Goal: Transaction & Acquisition: Purchase product/service

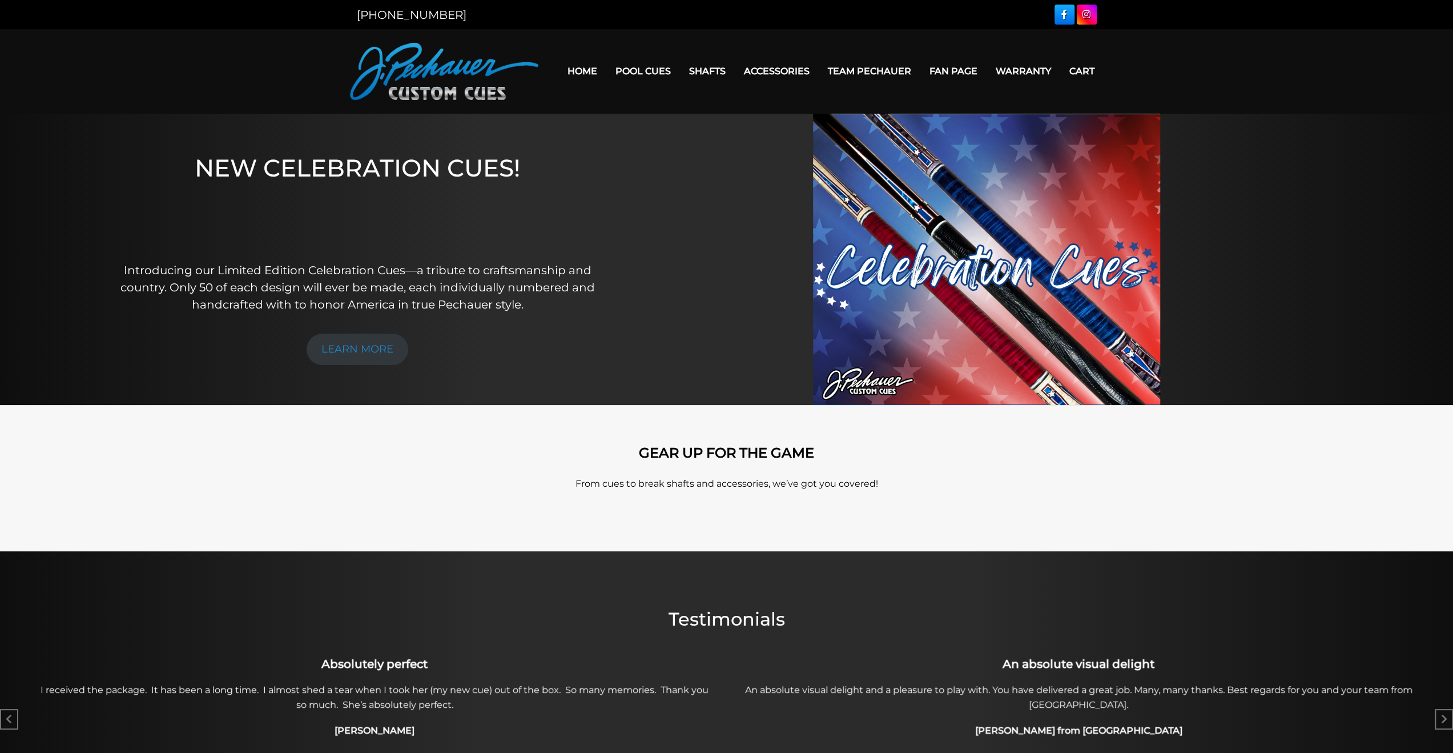
click at [589, 65] on link "Home" at bounding box center [582, 71] width 48 height 29
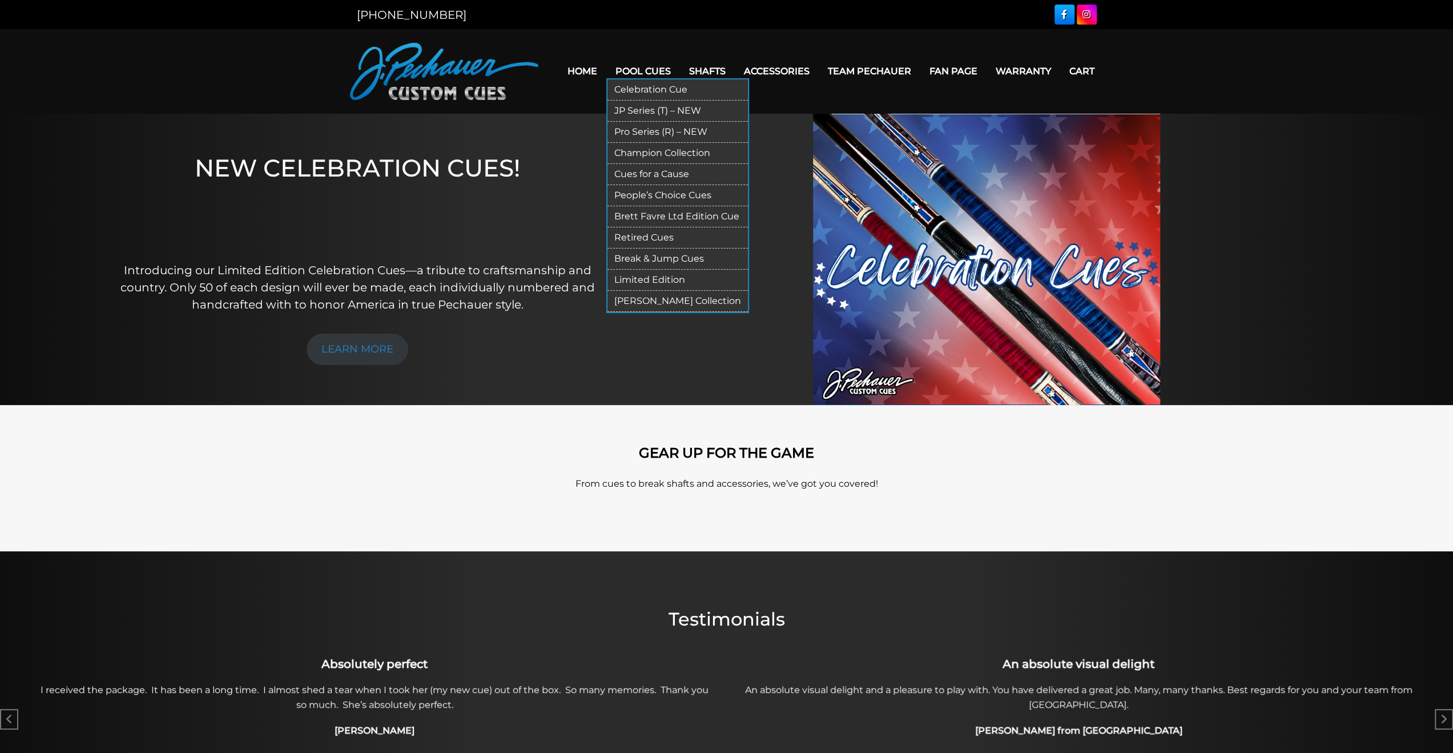
click at [634, 88] on link "Celebration Cue" at bounding box center [677, 89] width 140 height 21
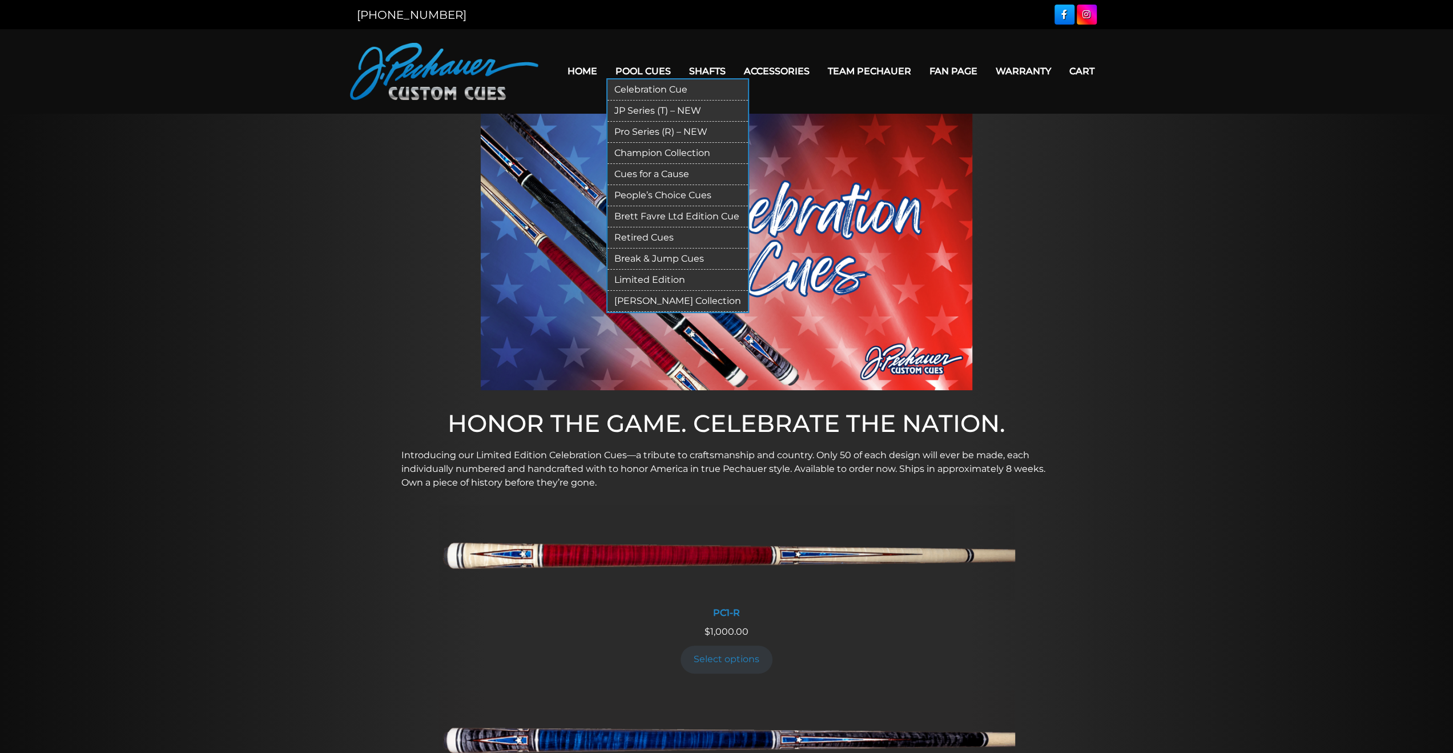
click at [670, 173] on link "Cues for a Cause" at bounding box center [677, 174] width 140 height 21
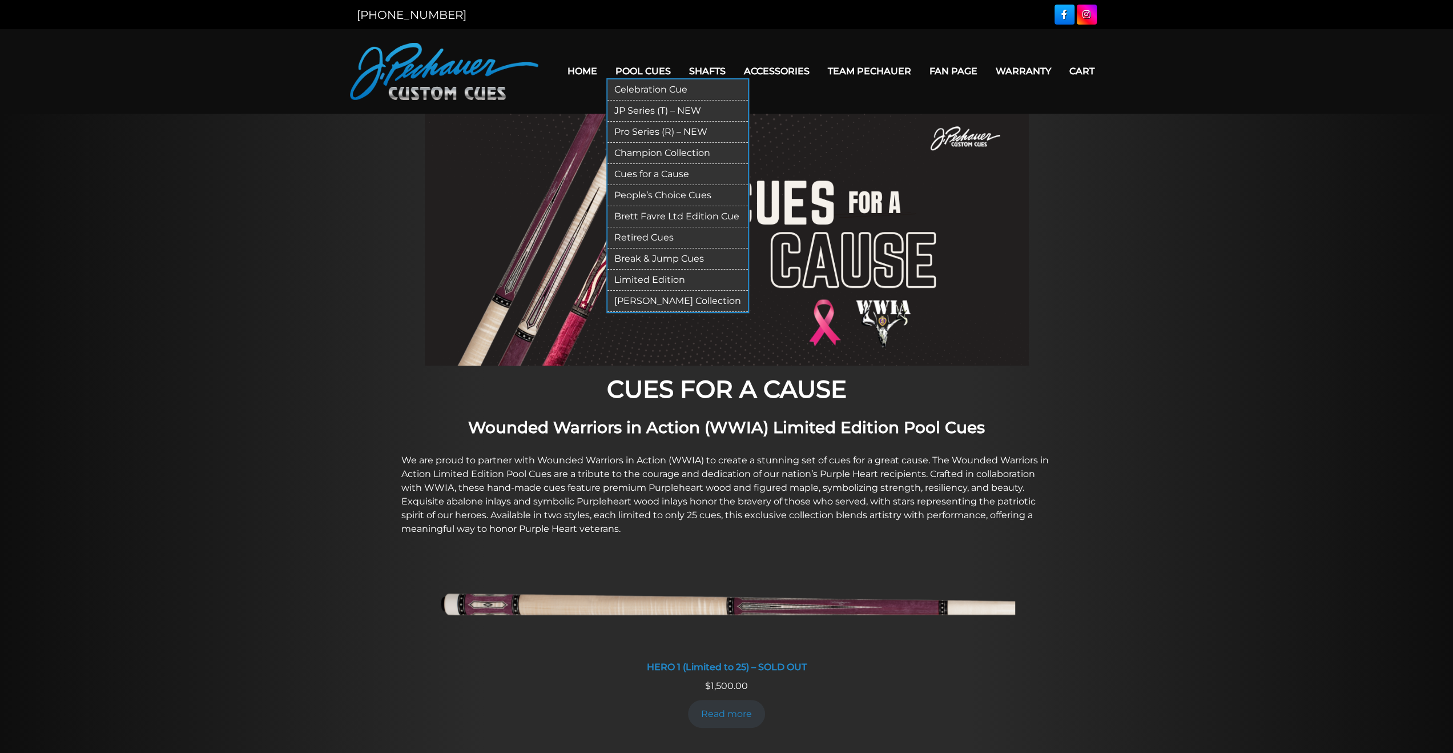
click at [677, 195] on link "People’s Choice Cues" at bounding box center [677, 195] width 140 height 21
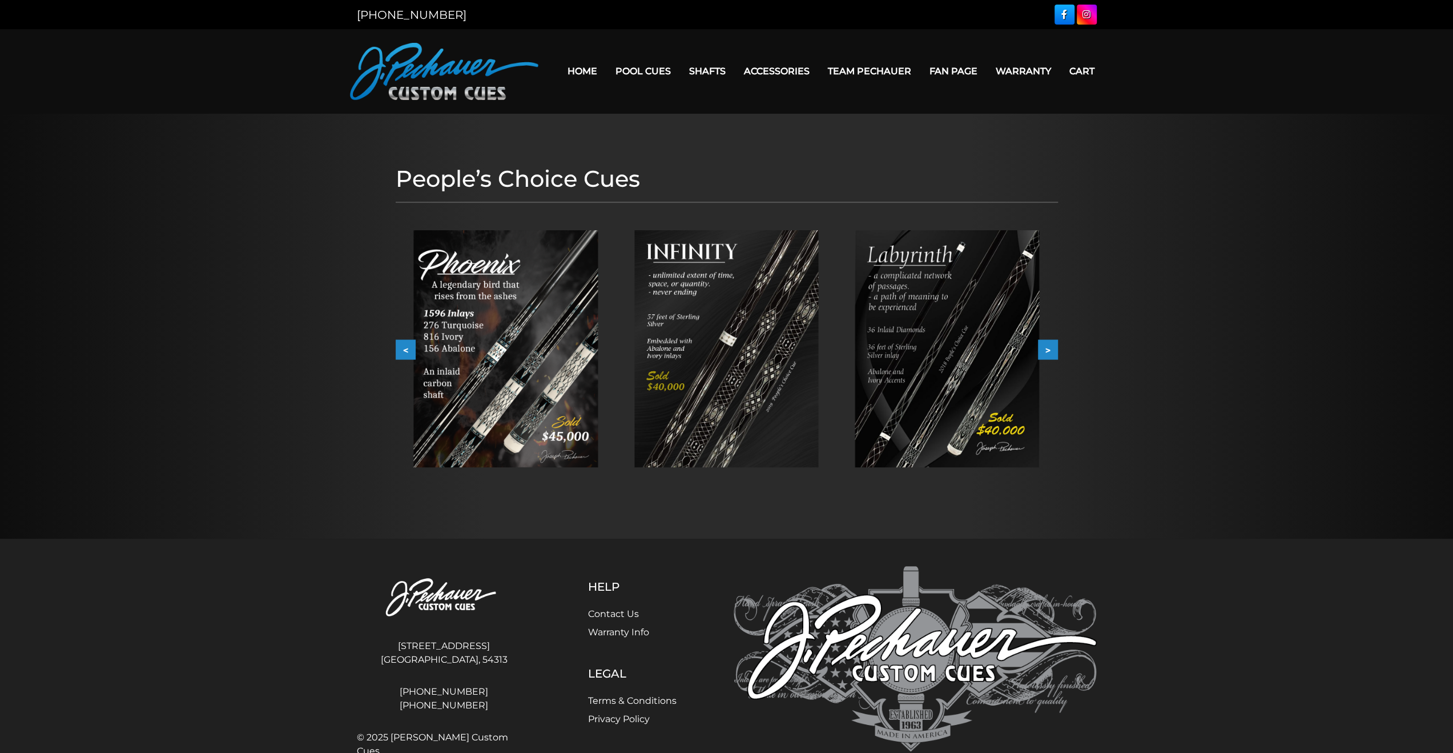
click at [1056, 351] on button ">" at bounding box center [1048, 350] width 20 height 20
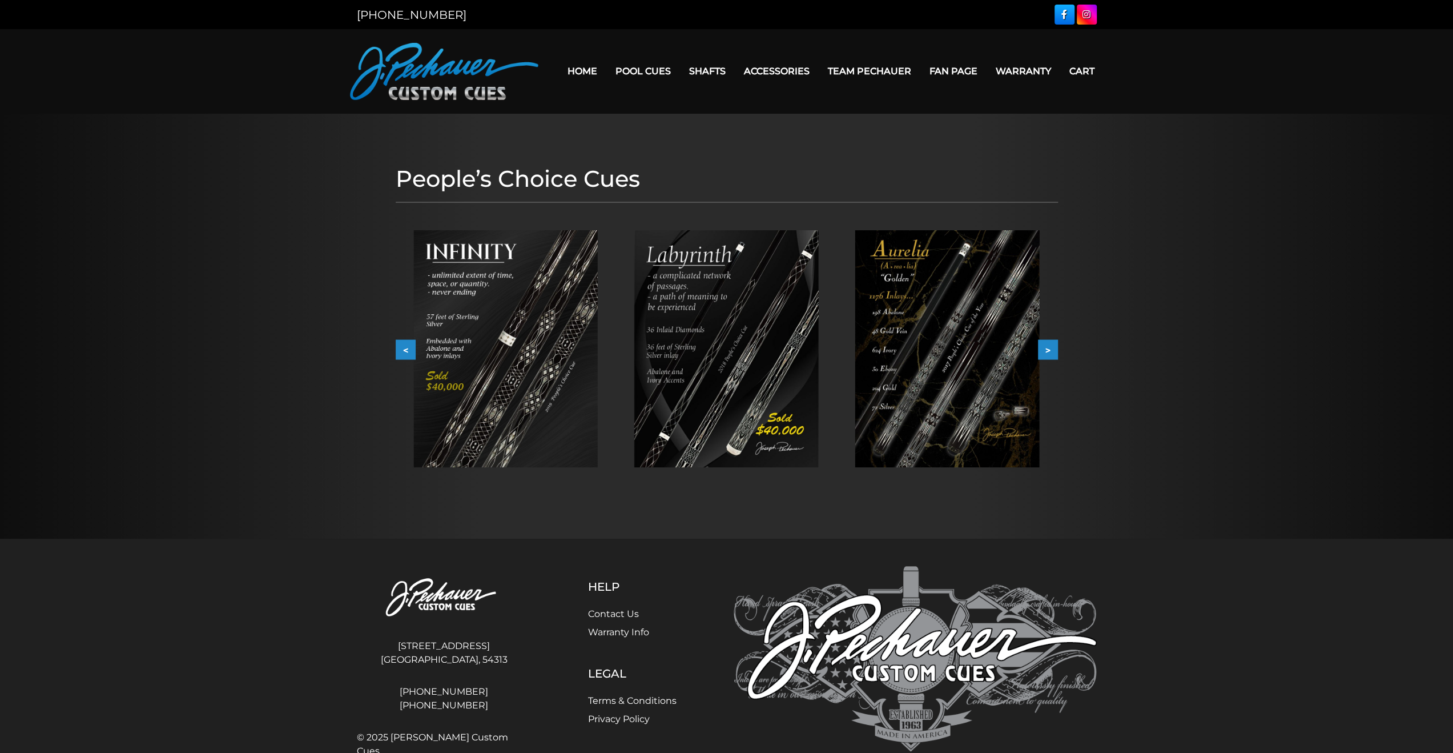
click at [1056, 351] on button ">" at bounding box center [1048, 350] width 20 height 20
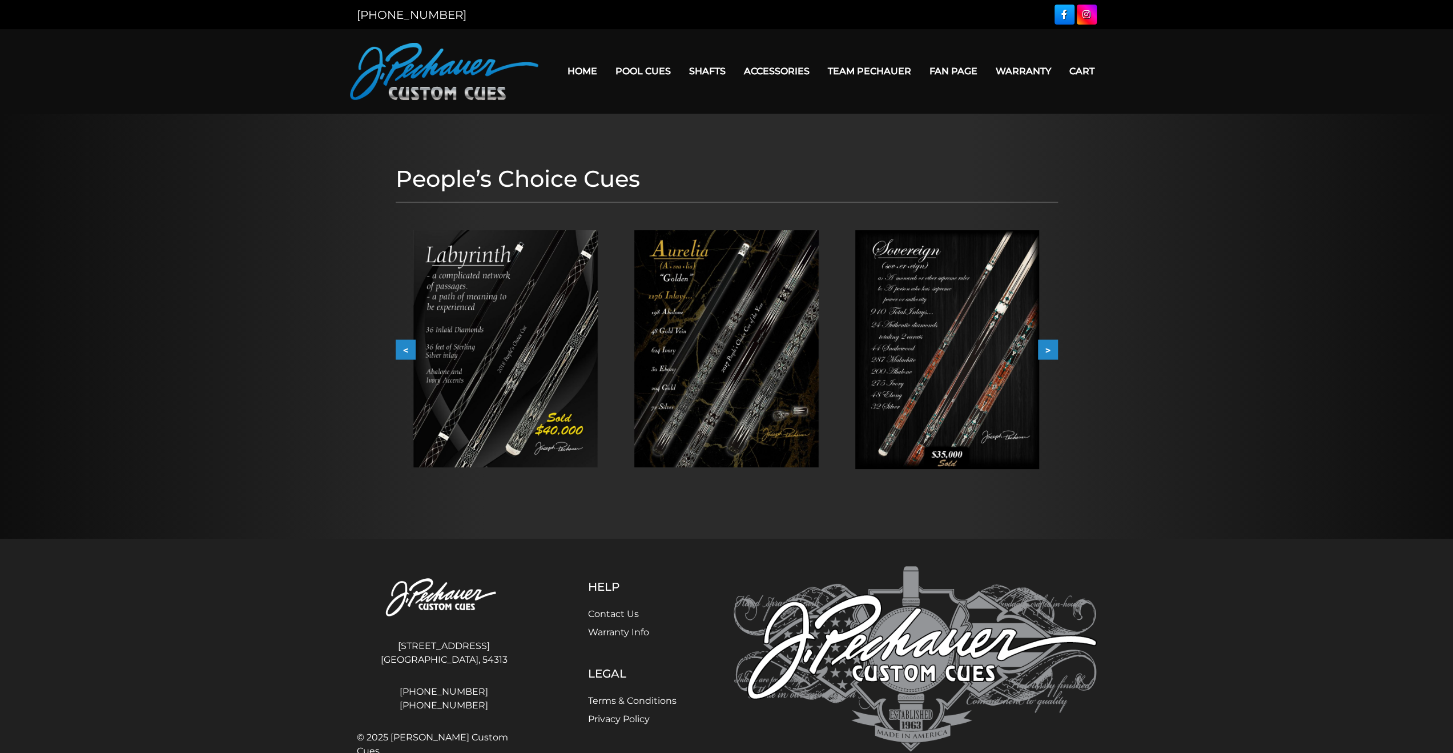
click at [1054, 353] on button ">" at bounding box center [1048, 350] width 20 height 20
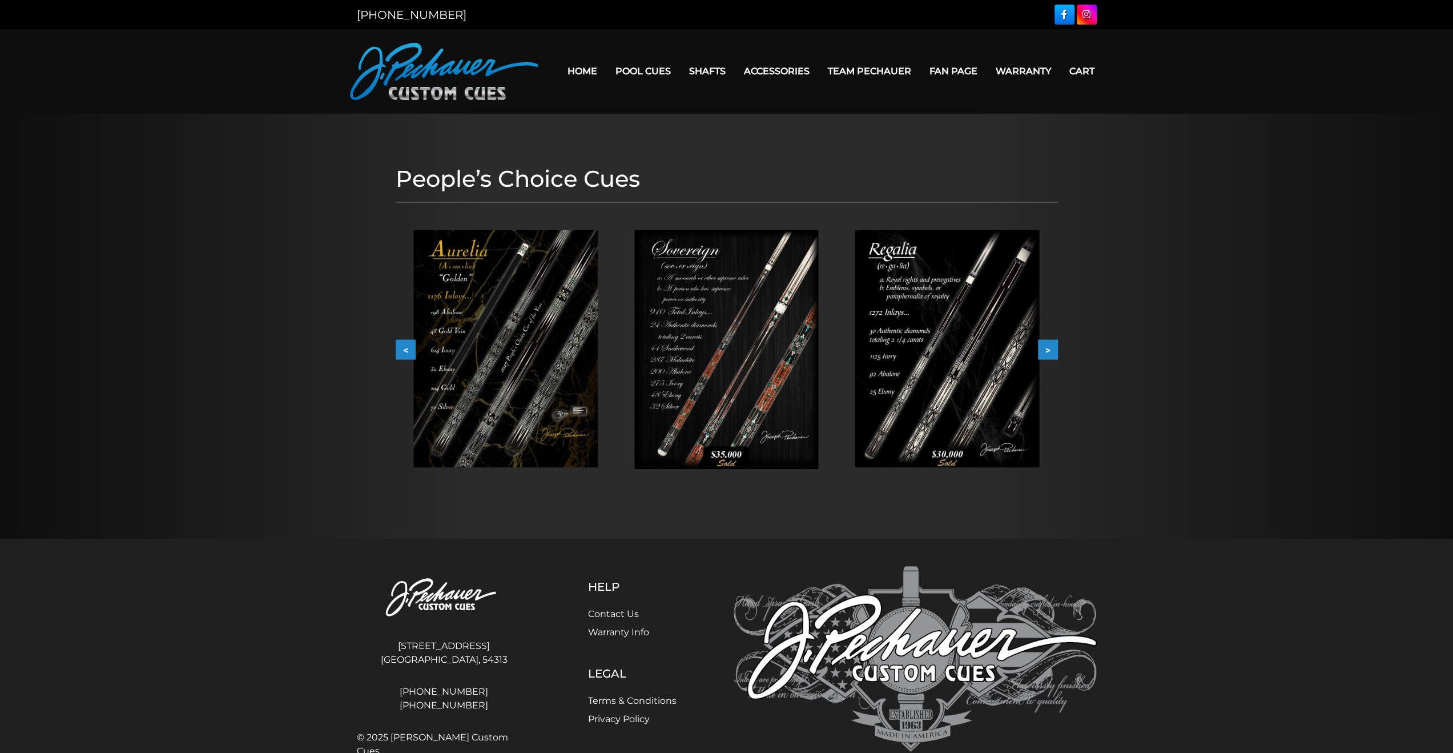
click at [1054, 353] on button ">" at bounding box center [1048, 350] width 20 height 20
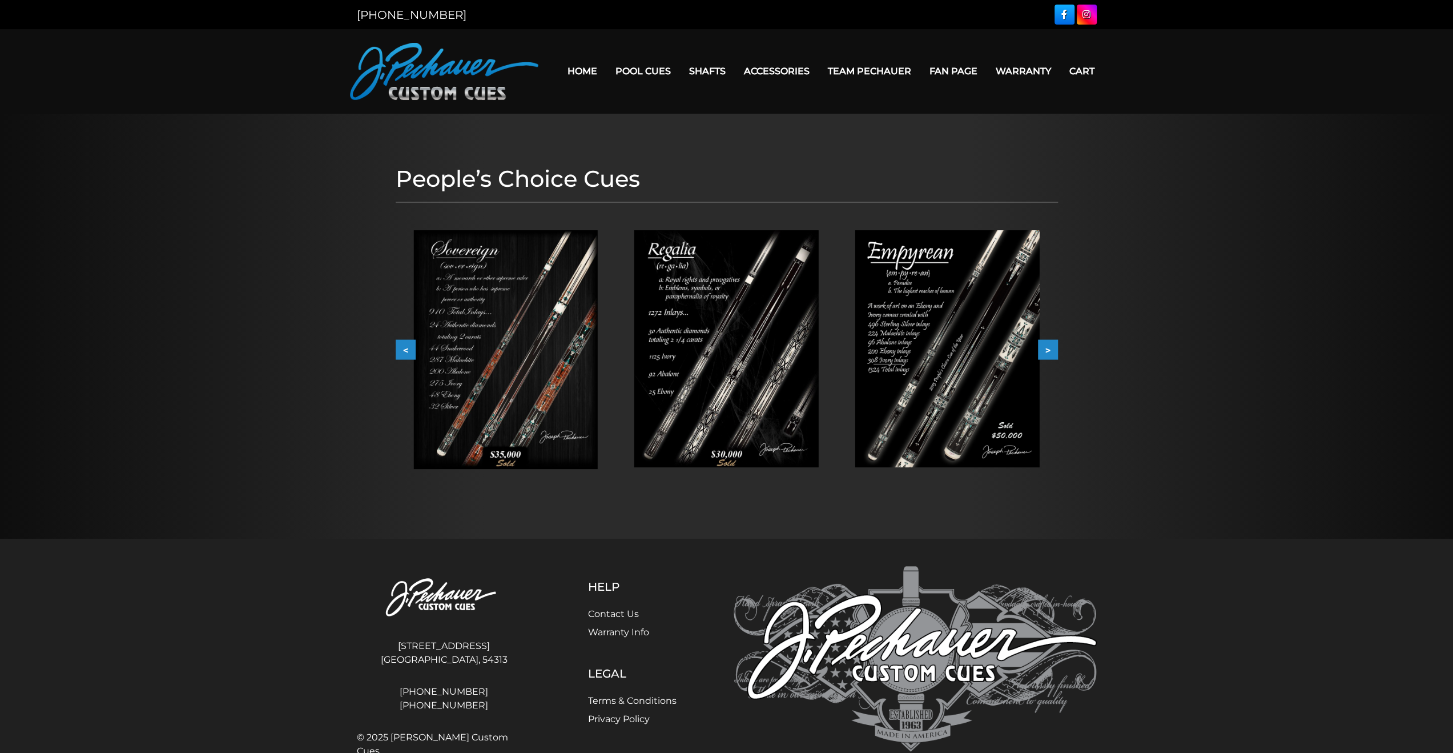
click at [1055, 353] on button ">" at bounding box center [1048, 350] width 20 height 20
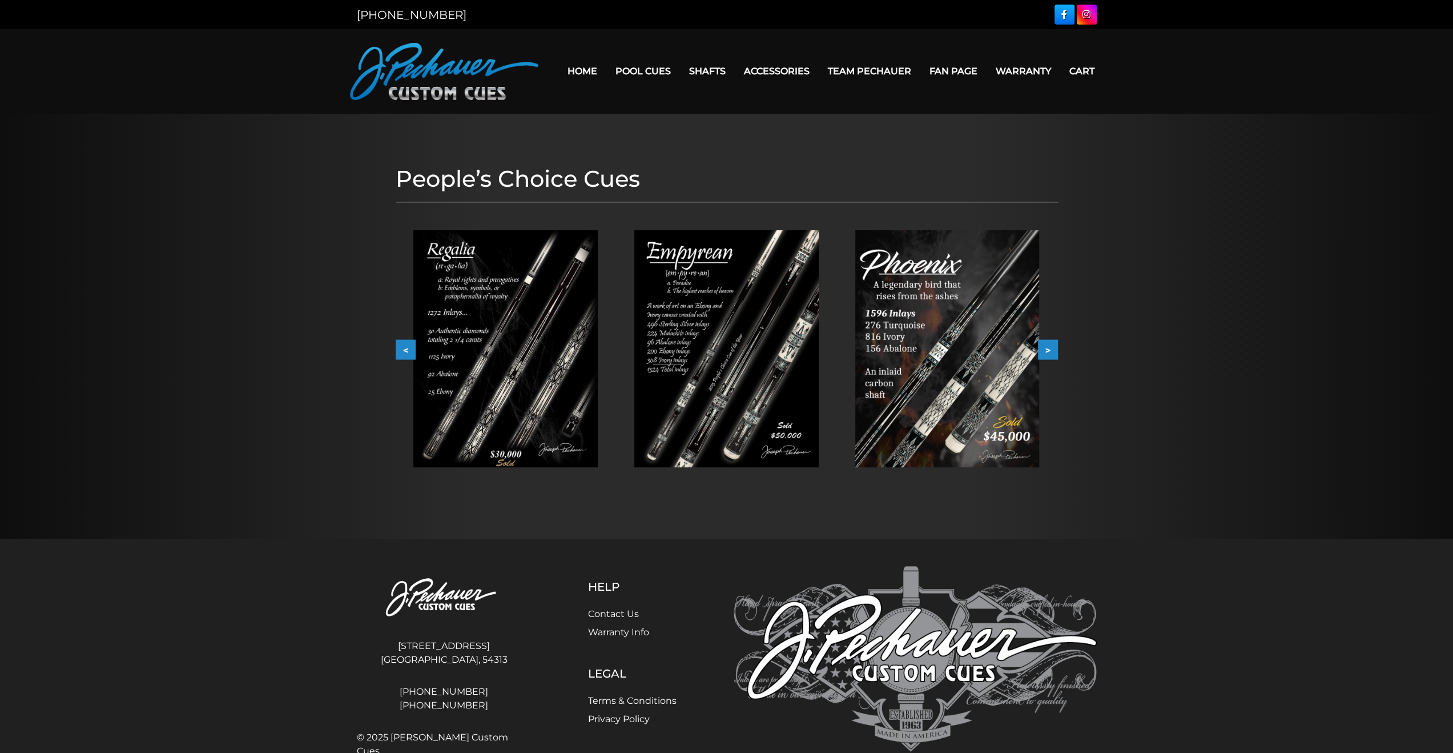
click at [1055, 353] on button ">" at bounding box center [1048, 350] width 20 height 20
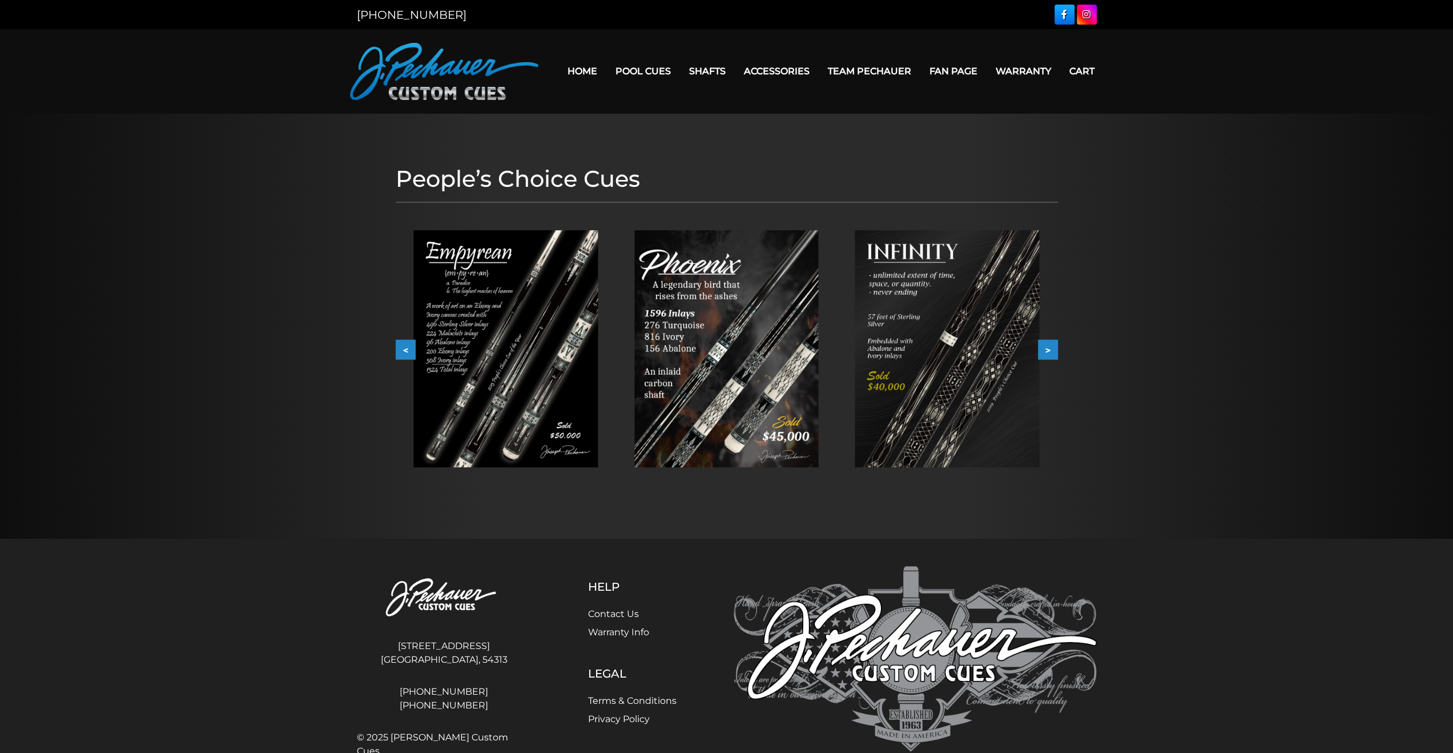
click at [1055, 353] on button ">" at bounding box center [1048, 350] width 20 height 20
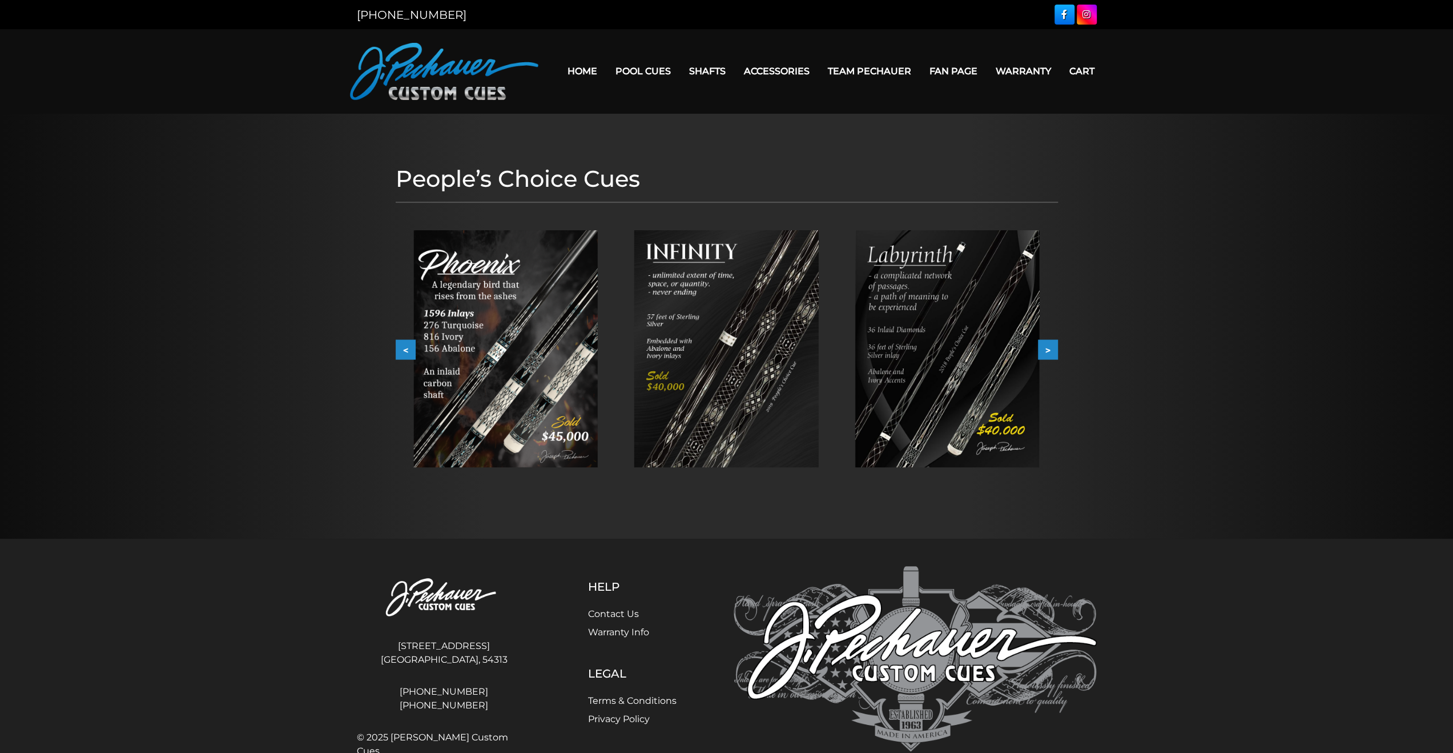
click at [1055, 353] on button ">" at bounding box center [1048, 350] width 20 height 20
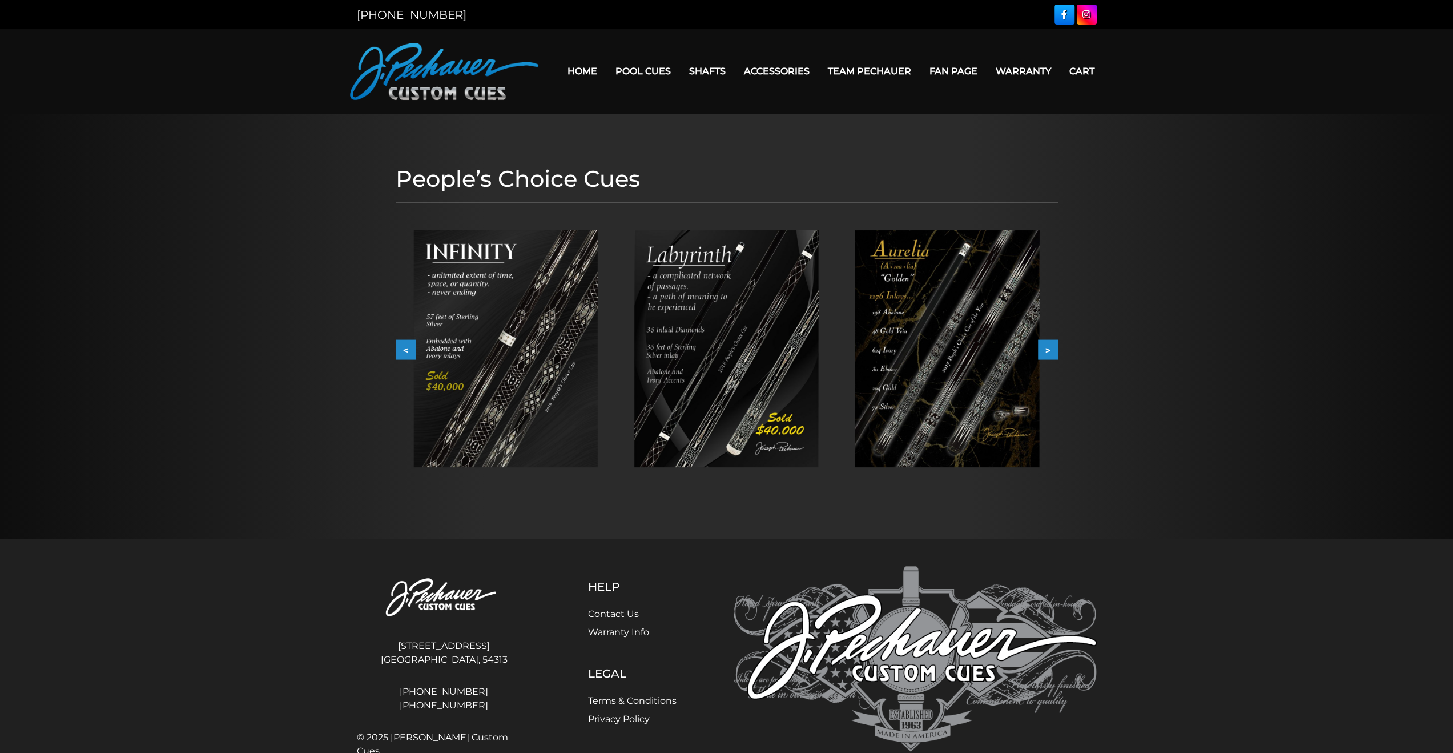
click at [944, 354] on img at bounding box center [947, 348] width 184 height 237
